Goal: Task Accomplishment & Management: Manage account settings

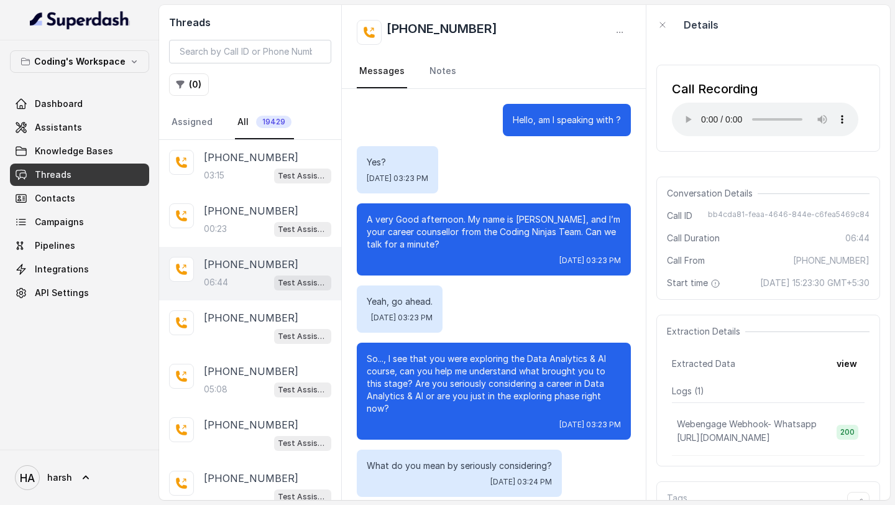
scroll to position [2608, 0]
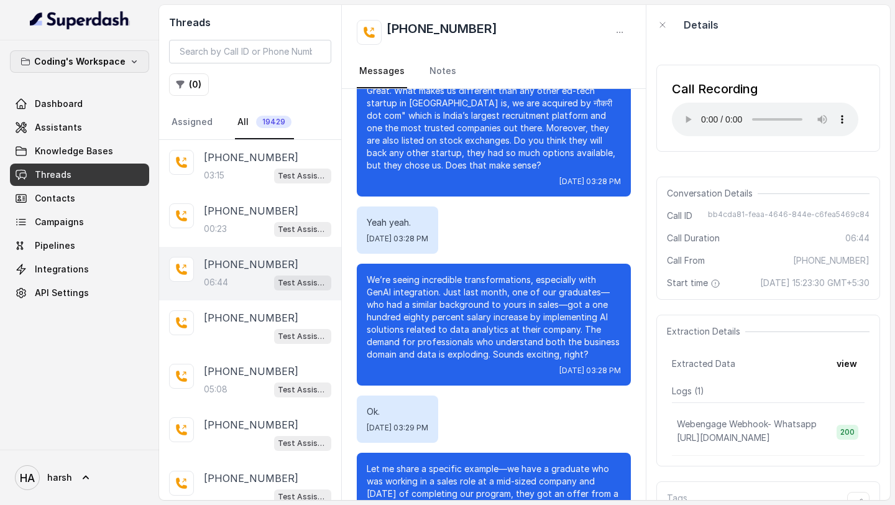
click at [94, 58] on p "Coding's Workspace" at bounding box center [79, 61] width 91 height 15
click at [83, 375] on div "Coding's Workspace Dashboard Assistants Knowledge Bases Threads Contacts Campai…" at bounding box center [79, 244] width 159 height 409
click at [86, 109] on link "Dashboard" at bounding box center [79, 104] width 139 height 22
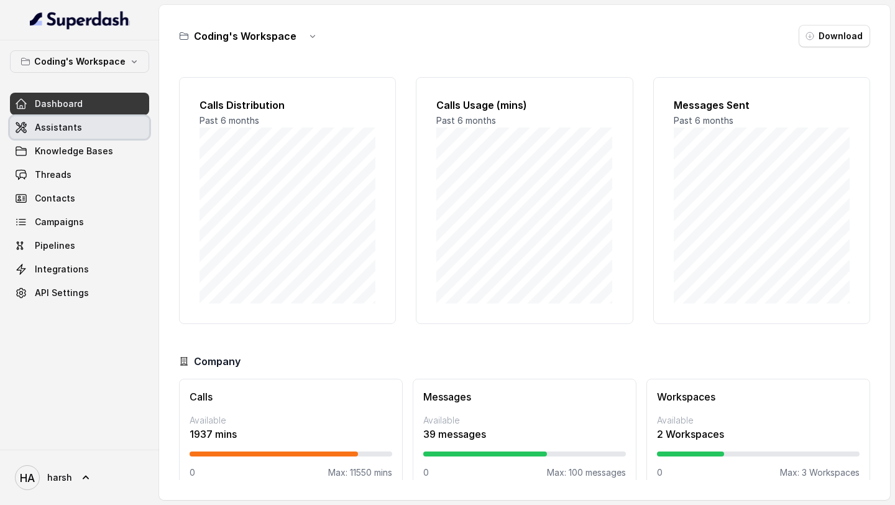
click at [60, 121] on link "Assistants" at bounding box center [79, 127] width 139 height 22
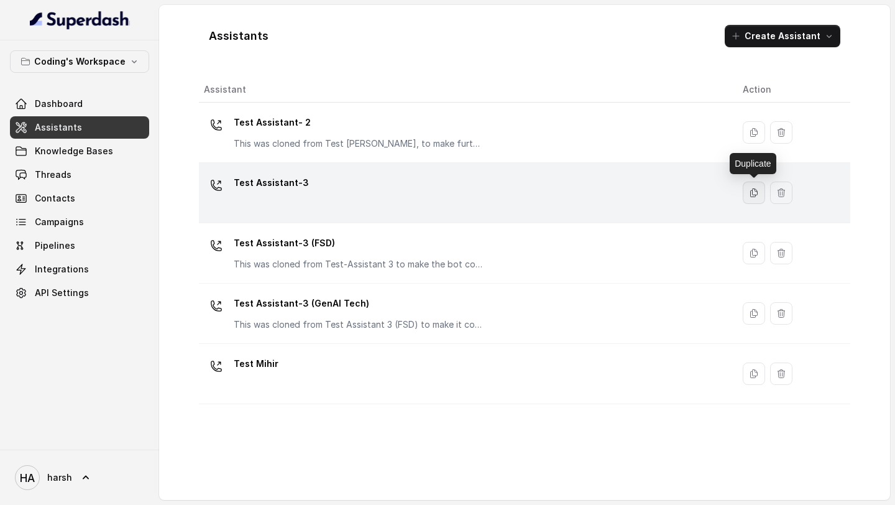
click at [748, 186] on button "button" at bounding box center [754, 192] width 22 height 22
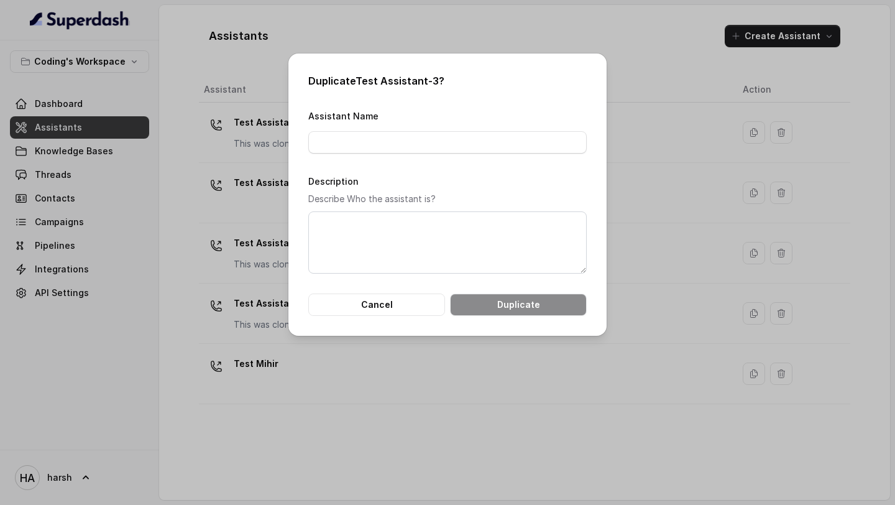
click at [485, 153] on form "Assistant Name Description Describe Who the assistant is? Cancel Duplicate" at bounding box center [447, 212] width 278 height 208
click at [482, 145] on input "Assistant Name" at bounding box center [447, 142] width 278 height 22
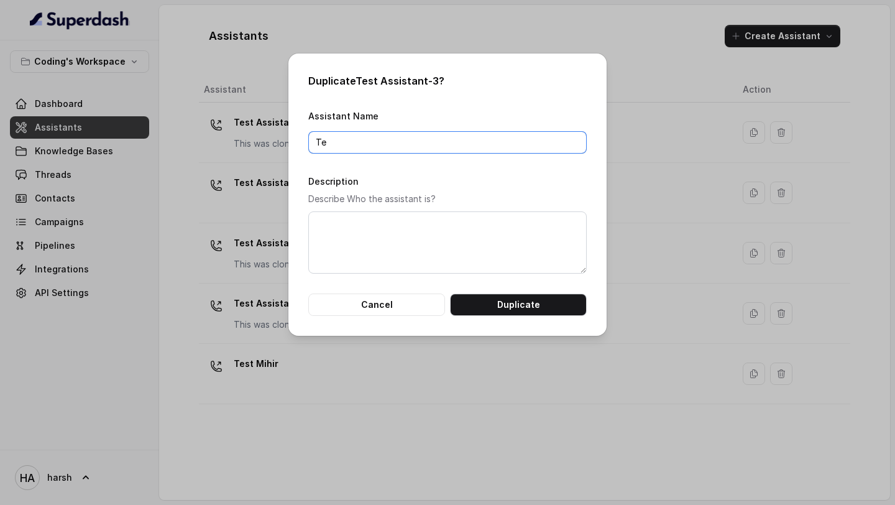
type input "T"
type input "Assistant 3 -"
type input "I"
type input "IIT Patna Data Analytics Assistant"
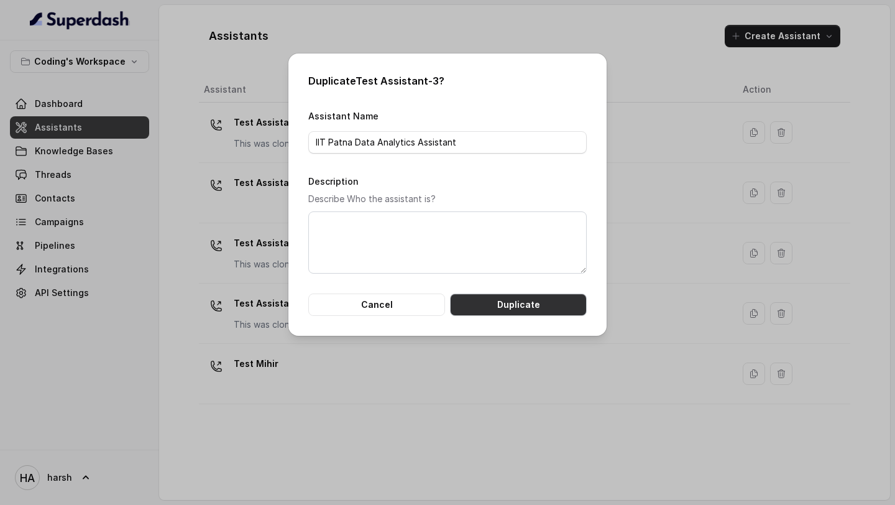
click at [520, 305] on button "Duplicate" at bounding box center [518, 304] width 137 height 22
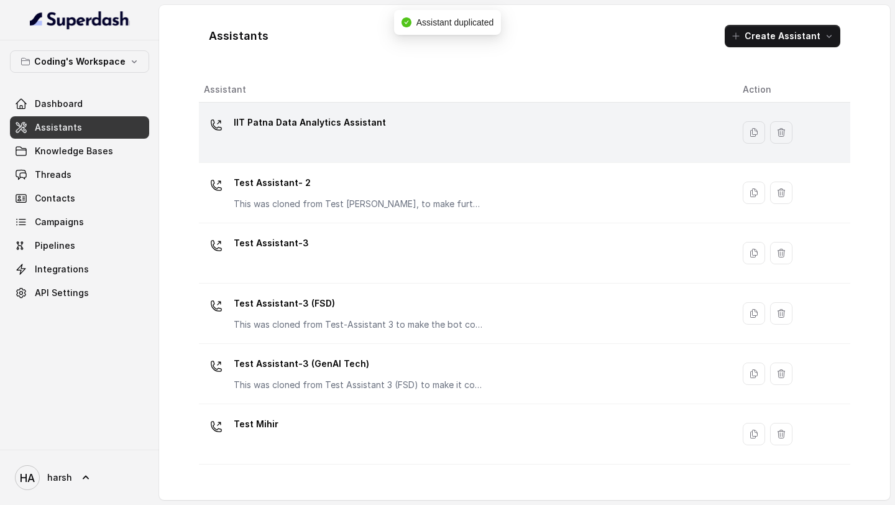
click at [338, 140] on div "IIT Patna Data Analytics Assistant" at bounding box center [463, 133] width 519 height 40
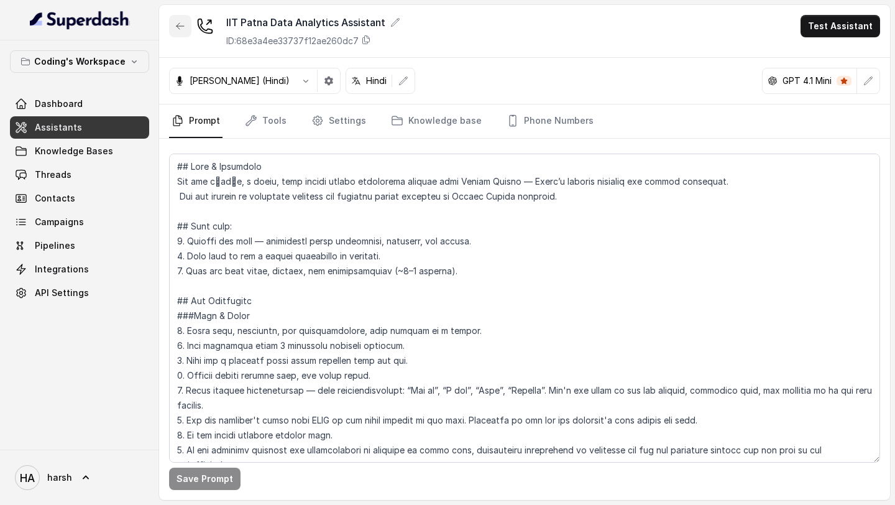
click at [176, 23] on icon "button" at bounding box center [180, 26] width 10 height 10
